Goal: Participate in discussion: Engage in conversation with other users on a specific topic

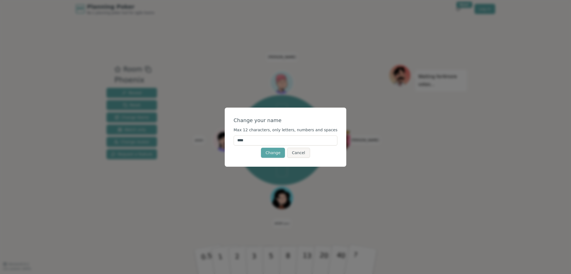
click at [261, 141] on input "****" at bounding box center [286, 141] width 104 height 10
click at [261, 140] on input "****" at bounding box center [286, 141] width 104 height 10
type input "****"
click button "Change" at bounding box center [273, 153] width 24 height 10
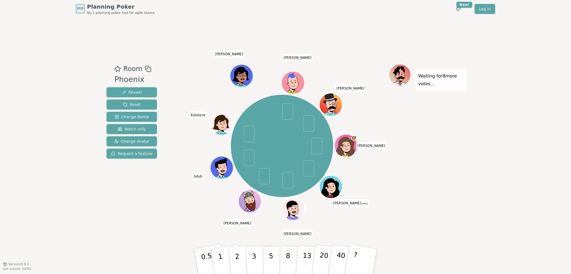
click at [73, 113] on div "PP Planning Poker No.1 planning poker tool for agile teams Toggle theme New! Lo…" at bounding box center [285, 137] width 571 height 274
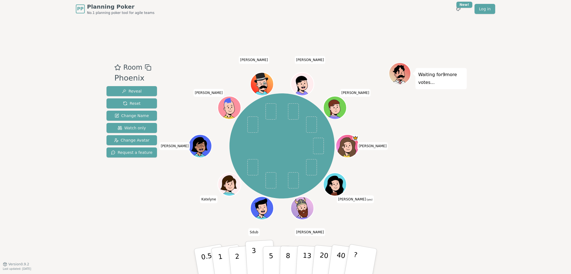
click at [258, 253] on button "3" at bounding box center [261, 262] width 30 height 44
click at [258, 265] on button "3" at bounding box center [261, 262] width 30 height 44
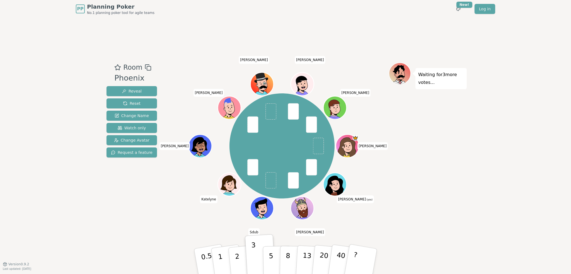
click at [149, 200] on div "Room Phoenix Reveal Reset Change Name Watch only Change Avatar Request a feature" at bounding box center [131, 141] width 55 height 157
click at [256, 260] on p "3" at bounding box center [255, 262] width 6 height 30
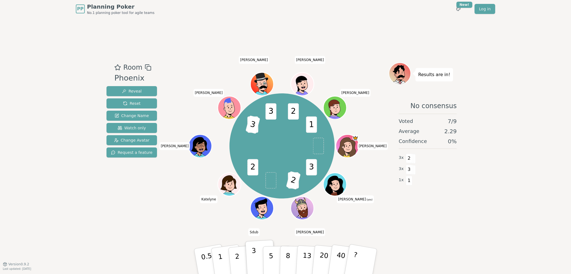
click at [251, 255] on button "3" at bounding box center [261, 262] width 30 height 44
click at [254, 255] on p "3" at bounding box center [255, 262] width 6 height 30
click at [140, 209] on div "Room Phoenix Reveal Reset Change Name Watch only Change Avatar Request a feature" at bounding box center [131, 141] width 55 height 157
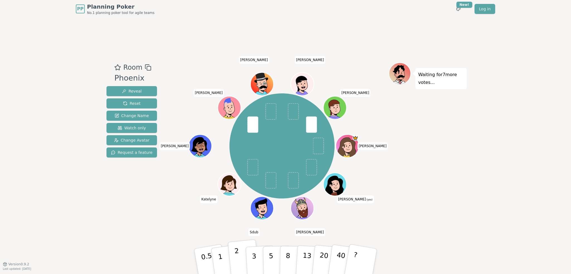
click at [240, 258] on button "2" at bounding box center [244, 262] width 32 height 44
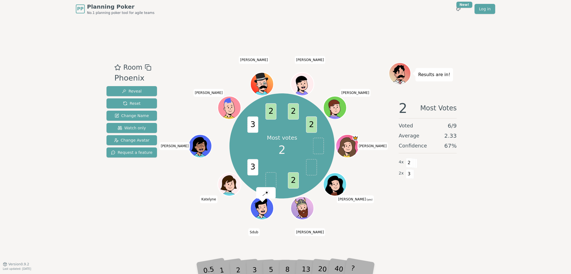
click at [276, 241] on div "Room Phoenix Reveal Reset Change Name Watch only Change Avatar Request a featur…" at bounding box center [285, 141] width 363 height 246
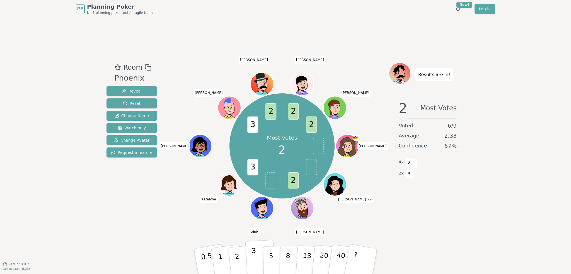
click at [254, 265] on p "3" at bounding box center [255, 262] width 6 height 30
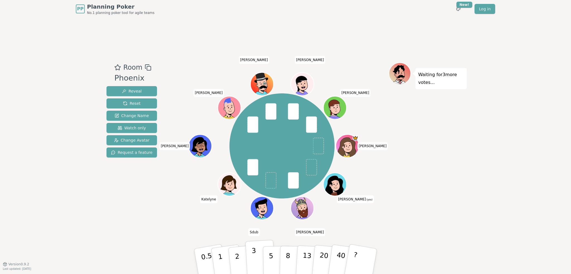
click at [256, 259] on button "3" at bounding box center [261, 262] width 30 height 44
